Goal: Transaction & Acquisition: Book appointment/travel/reservation

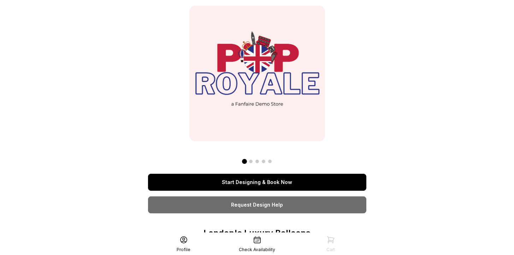
click at [263, 181] on link "Start Designing & Book Now" at bounding box center [257, 182] width 218 height 17
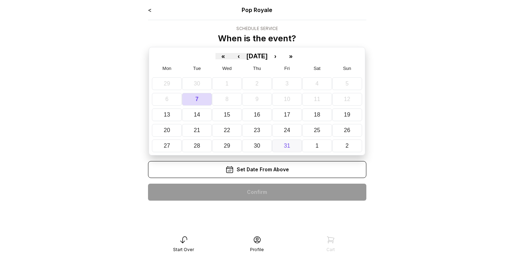
click at [289, 145] on abbr "31" at bounding box center [287, 146] width 6 height 6
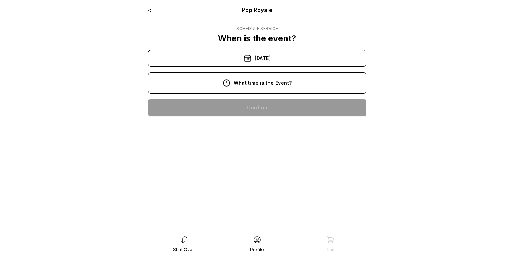
click at [261, 129] on div "11:00 am" at bounding box center [257, 130] width 207 height 17
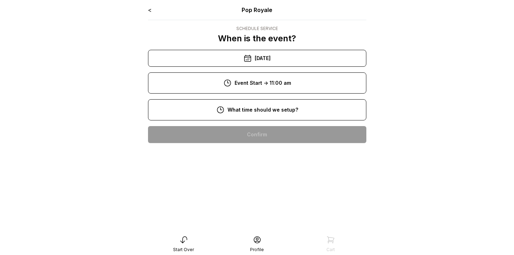
click at [256, 137] on div "8:00 am" at bounding box center [257, 134] width 207 height 17
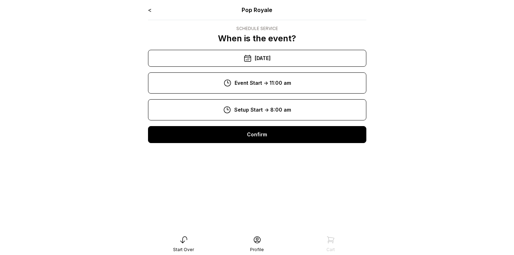
click at [256, 137] on div "Confirm" at bounding box center [257, 134] width 218 height 17
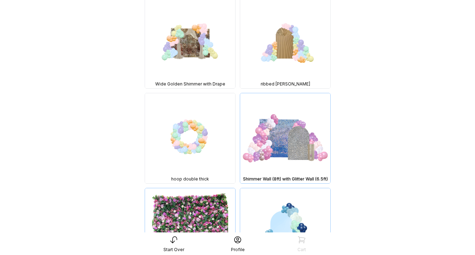
scroll to position [1198, 0]
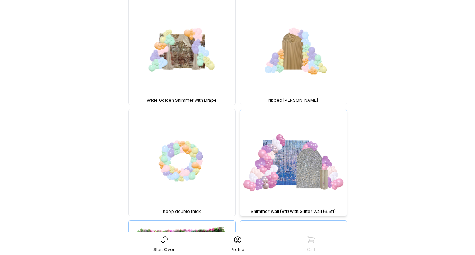
click at [307, 173] on img at bounding box center [293, 163] width 106 height 106
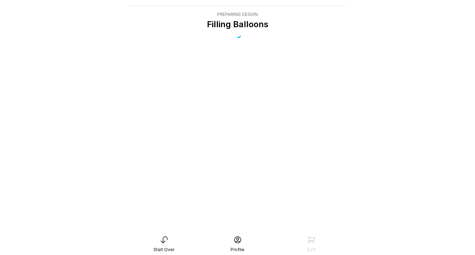
scroll to position [14, 0]
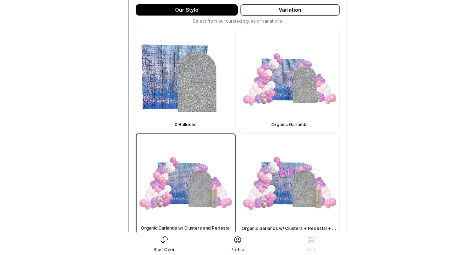
scroll to position [191, 0]
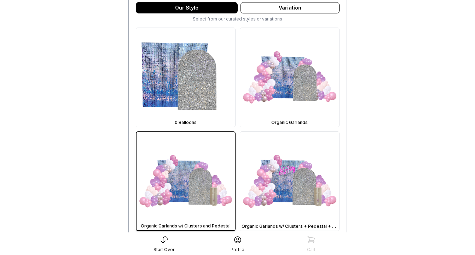
click at [307, 173] on img at bounding box center [289, 181] width 99 height 99
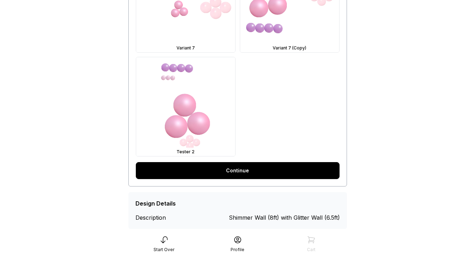
scroll to position [578, 0]
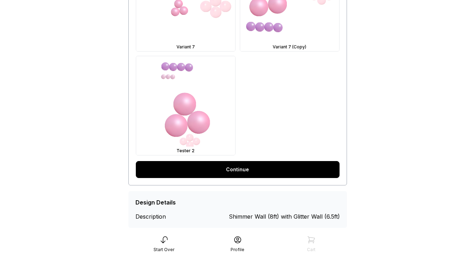
click at [307, 173] on link "Continue" at bounding box center [238, 169] width 204 height 17
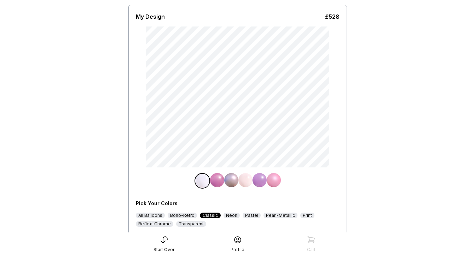
scroll to position [64, 0]
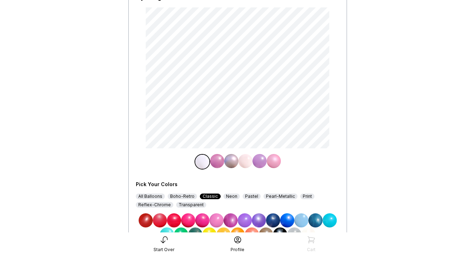
click at [259, 222] on img at bounding box center [259, 221] width 14 height 14
click at [244, 164] on img at bounding box center [245, 161] width 14 height 14
click at [229, 220] on img at bounding box center [230, 221] width 14 height 14
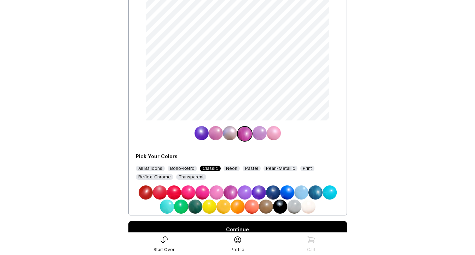
scroll to position [92, 0]
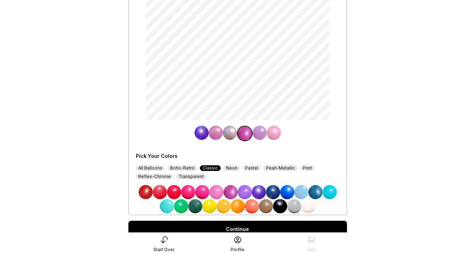
click at [271, 228] on div "Continue" at bounding box center [237, 229] width 218 height 17
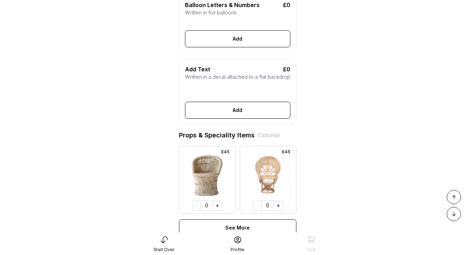
scroll to position [258, 0]
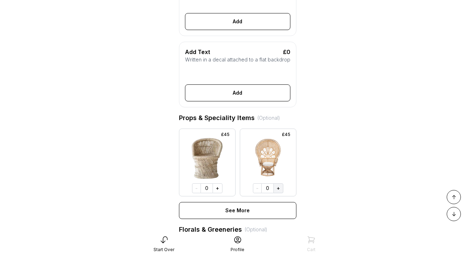
click at [277, 187] on button "+" at bounding box center [278, 188] width 10 height 10
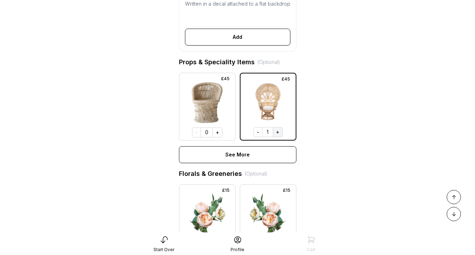
scroll to position [336, 0]
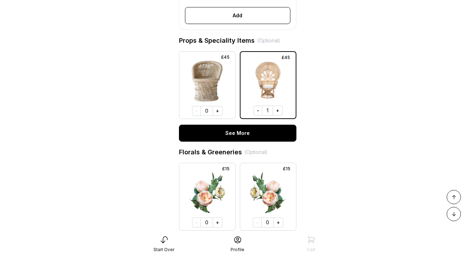
click at [271, 136] on button "See More" at bounding box center [237, 133] width 117 height 17
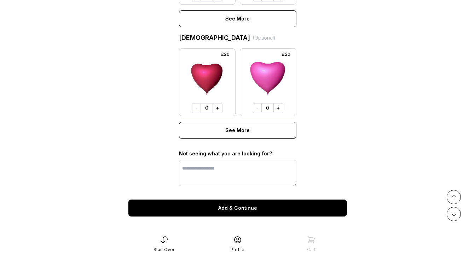
scroll to position [2342, 0]
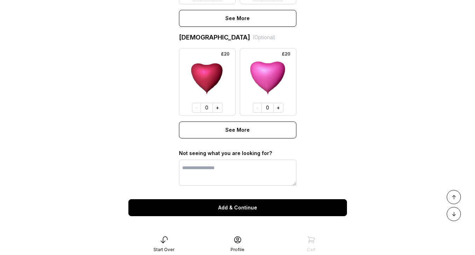
click at [271, 136] on button "See More" at bounding box center [237, 130] width 117 height 17
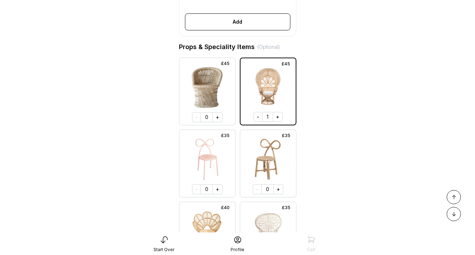
scroll to position [331, 0]
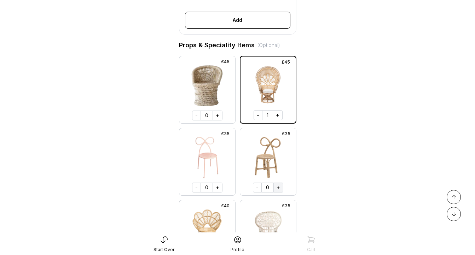
click at [279, 187] on button "+" at bounding box center [278, 188] width 10 height 10
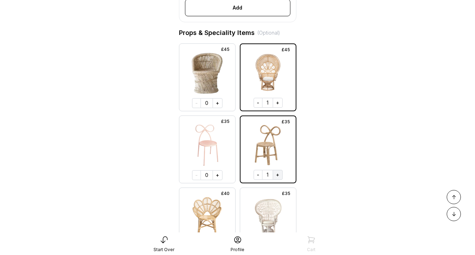
scroll to position [447, 0]
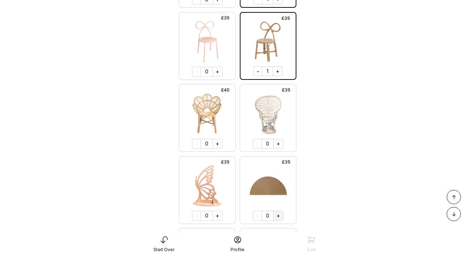
click at [279, 218] on button "+" at bounding box center [278, 216] width 10 height 10
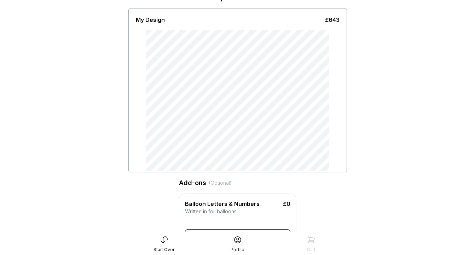
scroll to position [41, 0]
